Goal: Information Seeking & Learning: Find specific fact

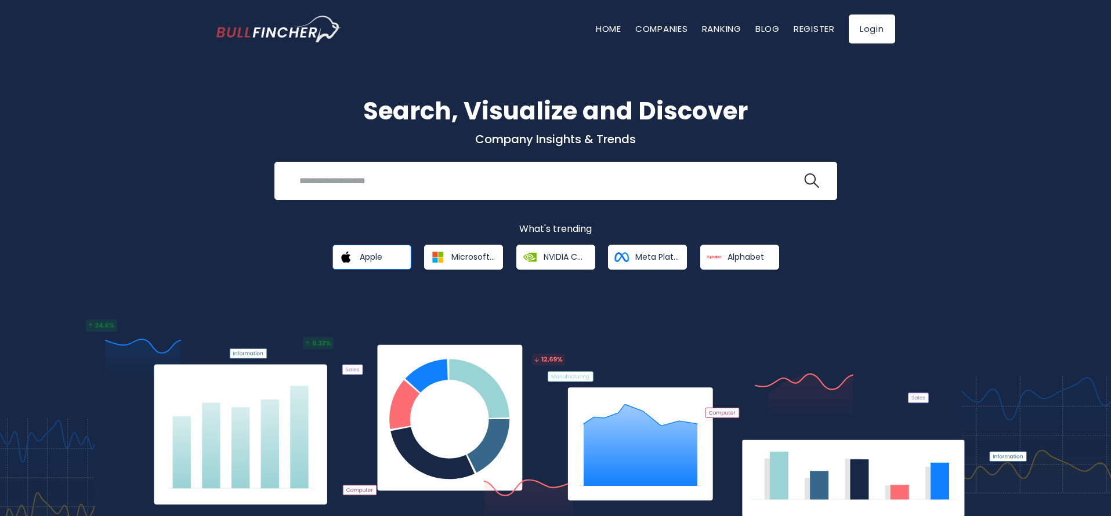
click at [373, 249] on link "Apple" at bounding box center [371, 257] width 79 height 25
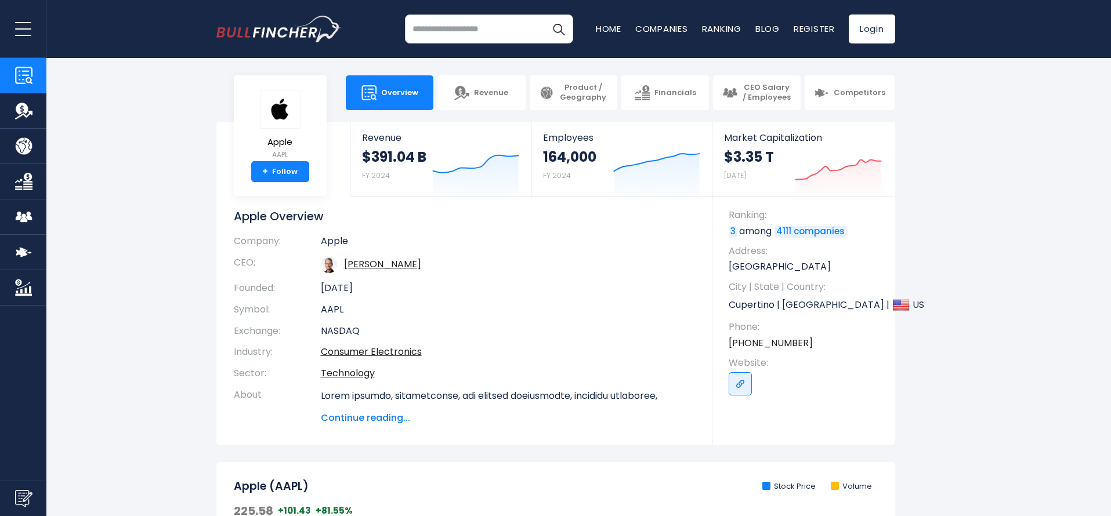
click at [518, 64] on body "Overview Revenue Product / Geography" at bounding box center [555, 258] width 1111 height 516
drag, startPoint x: 730, startPoint y: 216, endPoint x: 848, endPoint y: 231, distance: 118.8
click at [848, 231] on li "Ranking: 3 among 4111 companies" at bounding box center [806, 223] width 155 height 29
copy li "Ranking: 3 among 4111 companies"
click at [888, 229] on div "Ranking: 3 among 4111 companies Address: [STREET_ADDRESS] City | State | Countr…" at bounding box center [803, 317] width 183 height 216
